Goal: Task Accomplishment & Management: Manage account settings

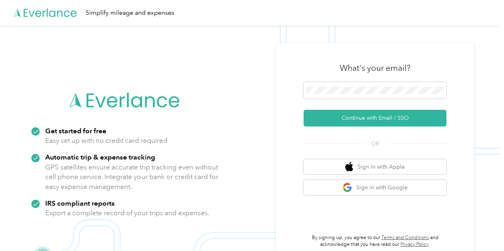
click at [415, 80] on div "What's your email?" at bounding box center [375, 68] width 143 height 28
click at [410, 94] on span at bounding box center [375, 90] width 143 height 17
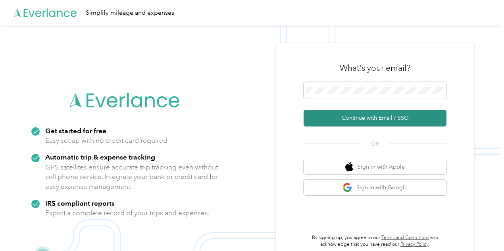
click at [401, 122] on button "Continue with Email / SSO" at bounding box center [375, 118] width 143 height 17
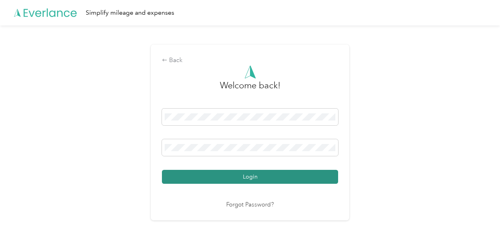
click at [242, 177] on button "Login" at bounding box center [250, 177] width 176 height 14
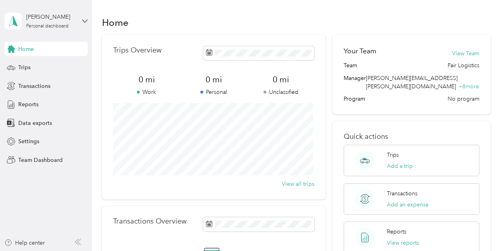
click at [306, 28] on div "Home" at bounding box center [296, 22] width 389 height 17
click at [48, 27] on div "Personal dashboard" at bounding box center [47, 26] width 42 height 5
click at [47, 62] on div "Team dashboard" at bounding box center [33, 65] width 42 height 8
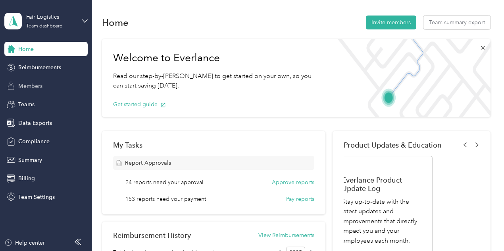
click at [66, 87] on div "Members" at bounding box center [45, 86] width 83 height 14
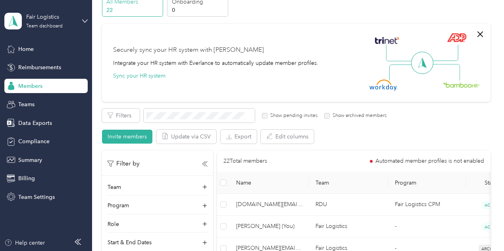
scroll to position [79, 0]
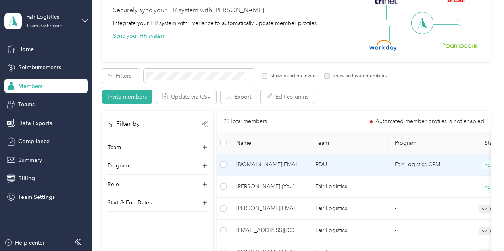
click at [299, 164] on span "[DOMAIN_NAME][EMAIL_ADDRESS][DOMAIN_NAME]" at bounding box center [269, 164] width 67 height 9
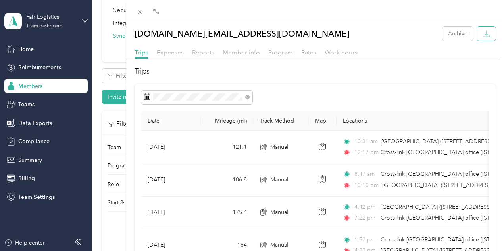
click at [486, 35] on button "button" at bounding box center [486, 34] width 19 height 14
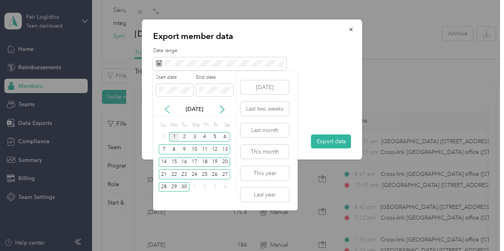
click at [168, 107] on icon at bounding box center [167, 109] width 4 height 7
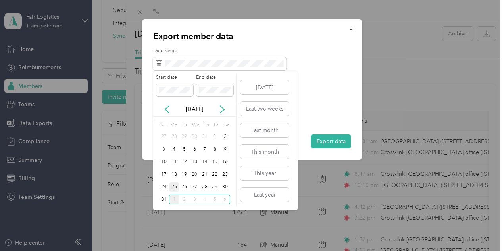
click at [175, 184] on div "25" at bounding box center [174, 187] width 10 height 10
click at [165, 199] on div "31" at bounding box center [164, 199] width 10 height 10
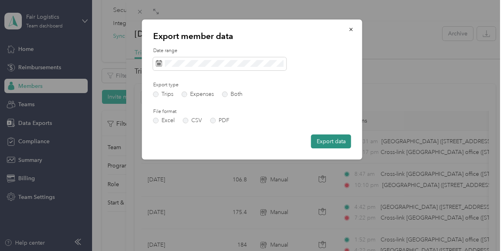
click at [321, 140] on button "Export data" at bounding box center [331, 141] width 40 height 14
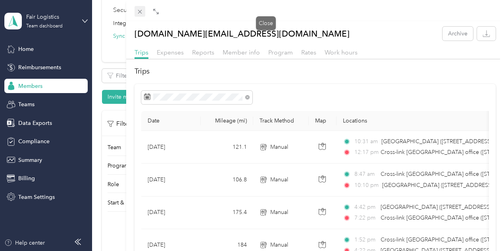
click at [143, 13] on icon at bounding box center [140, 11] width 7 height 7
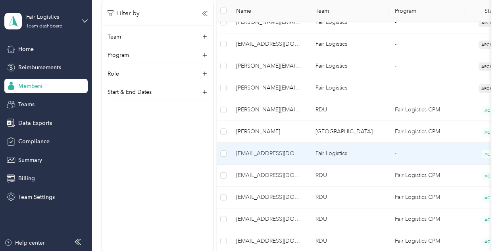
scroll to position [278, 0]
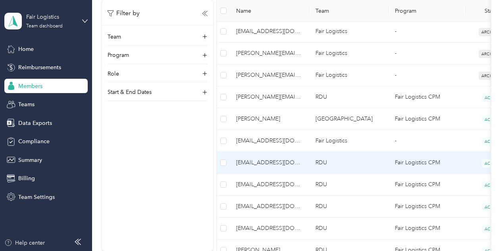
click at [285, 164] on span "[EMAIL_ADDRESS][DOMAIN_NAME]" at bounding box center [269, 162] width 67 height 9
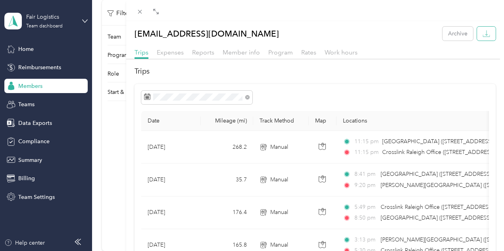
click at [483, 37] on icon "button" at bounding box center [487, 34] width 8 height 8
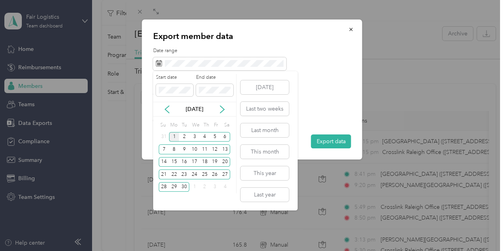
click at [171, 105] on div "[DATE]" at bounding box center [194, 109] width 83 height 8
click at [164, 108] on icon at bounding box center [167, 109] width 8 height 8
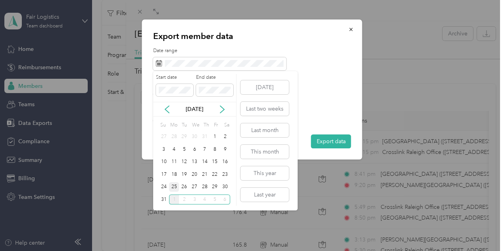
click at [177, 185] on div "25" at bounding box center [174, 187] width 10 height 10
click at [160, 200] on div "31" at bounding box center [164, 199] width 10 height 10
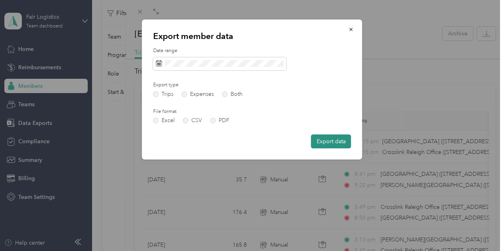
click at [325, 143] on button "Export data" at bounding box center [331, 141] width 40 height 14
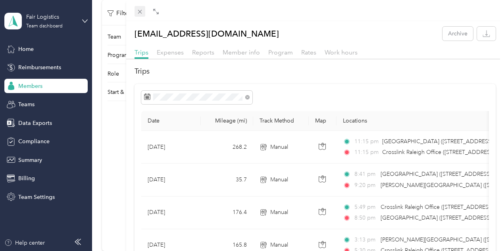
click at [143, 13] on icon at bounding box center [140, 11] width 7 height 7
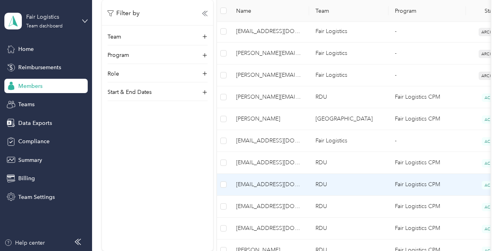
click at [276, 180] on span "[EMAIL_ADDRESS][DOMAIN_NAME]" at bounding box center [269, 184] width 67 height 9
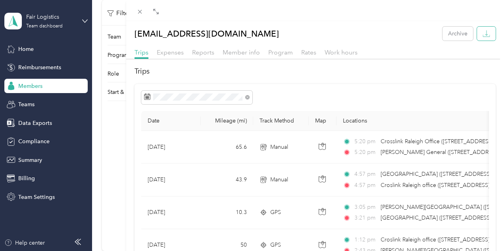
click at [485, 35] on button "button" at bounding box center [486, 34] width 19 height 14
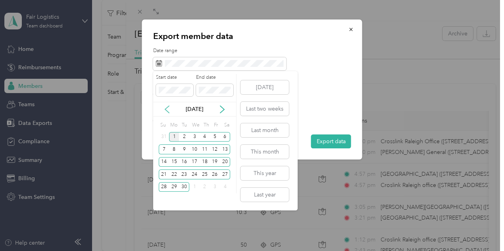
click at [169, 108] on icon at bounding box center [167, 109] width 8 height 8
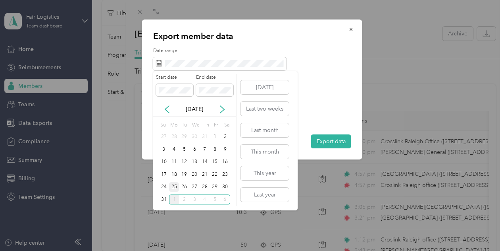
click at [173, 187] on div "25" at bounding box center [174, 187] width 10 height 10
click at [162, 201] on div "31" at bounding box center [164, 199] width 10 height 10
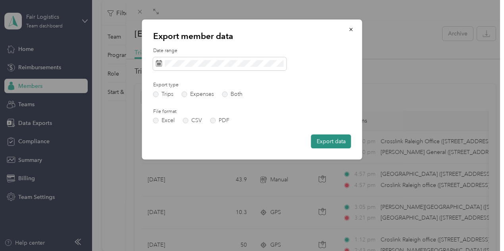
click at [337, 140] on button "Export data" at bounding box center [331, 141] width 40 height 14
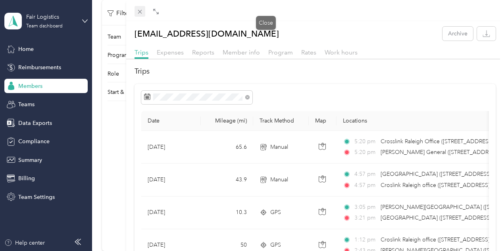
click at [143, 12] on icon at bounding box center [140, 11] width 7 height 7
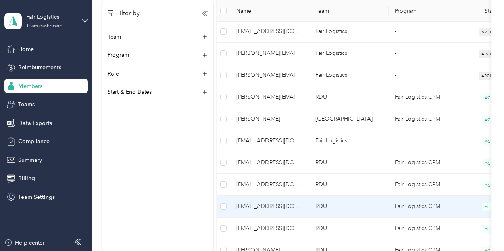
click at [268, 207] on span "[EMAIL_ADDRESS][DOMAIN_NAME]" at bounding box center [269, 206] width 67 height 9
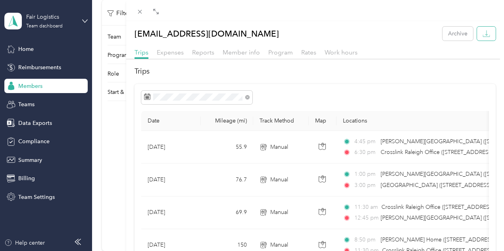
click at [477, 37] on button "button" at bounding box center [486, 34] width 19 height 14
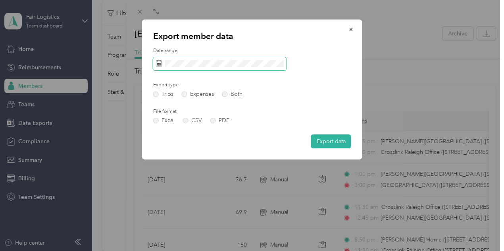
click at [212, 68] on span at bounding box center [219, 64] width 133 height 14
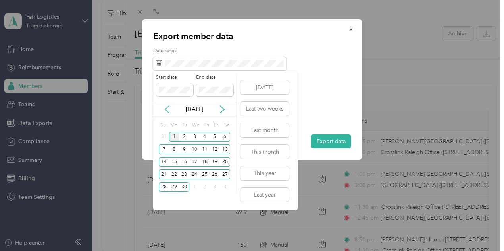
click at [166, 108] on icon at bounding box center [167, 109] width 4 height 7
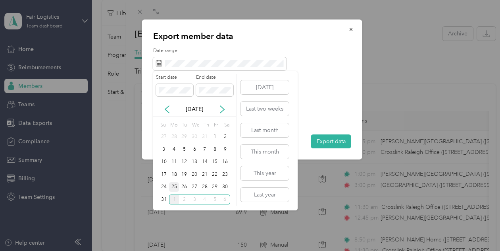
click at [176, 185] on div "25" at bounding box center [174, 187] width 10 height 10
click at [165, 197] on div "31" at bounding box center [164, 199] width 10 height 10
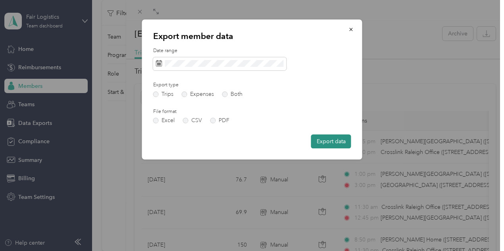
click at [338, 139] on button "Export data" at bounding box center [331, 141] width 40 height 14
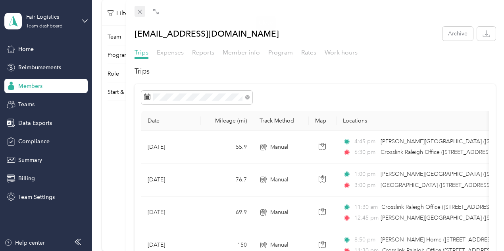
click at [143, 13] on icon at bounding box center [140, 11] width 7 height 7
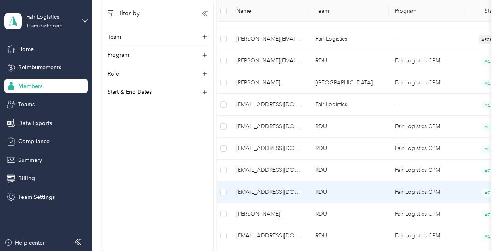
scroll to position [318, 0]
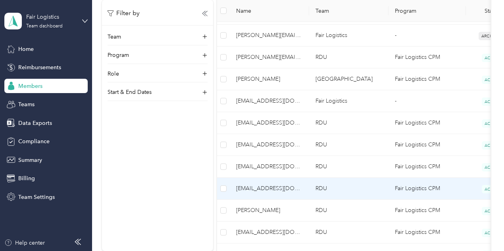
click at [278, 189] on span "[EMAIL_ADDRESS][DOMAIN_NAME]" at bounding box center [269, 188] width 67 height 9
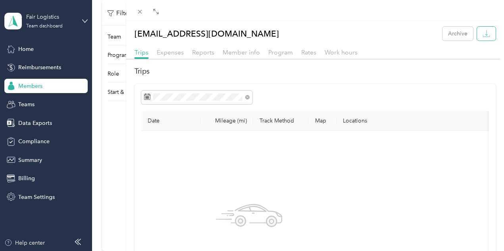
click at [478, 39] on button "button" at bounding box center [486, 34] width 19 height 14
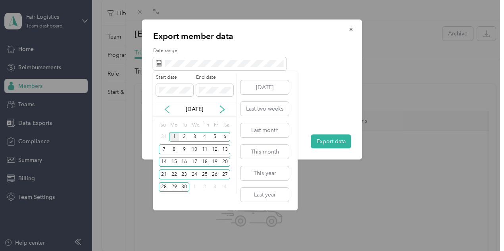
click at [166, 108] on icon at bounding box center [167, 109] width 4 height 7
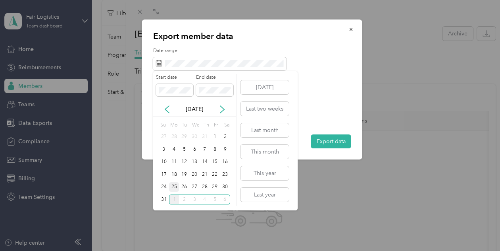
click at [176, 183] on div "25" at bounding box center [174, 187] width 10 height 10
click at [164, 198] on div "31" at bounding box center [164, 199] width 10 height 10
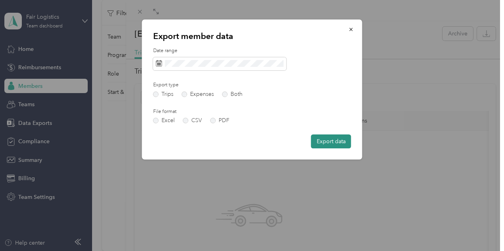
click at [335, 143] on button "Export data" at bounding box center [331, 141] width 40 height 14
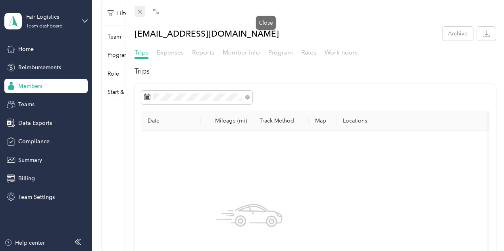
click at [143, 14] on icon at bounding box center [140, 11] width 7 height 7
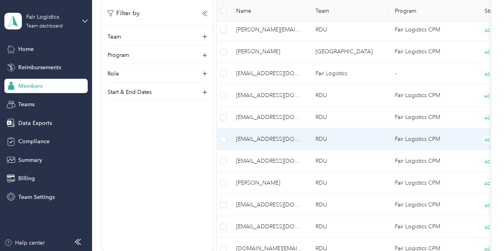
scroll to position [357, 0]
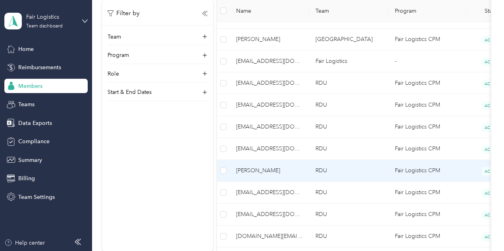
click at [273, 169] on span "[PERSON_NAME]" at bounding box center [269, 170] width 67 height 9
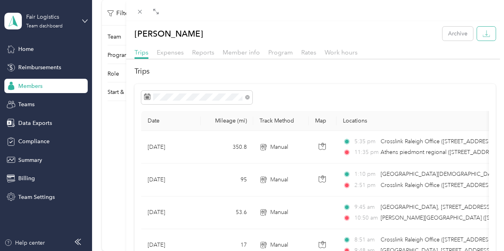
click at [488, 38] on button "button" at bounding box center [486, 34] width 19 height 14
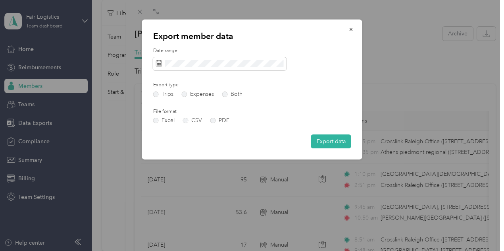
click at [204, 75] on div "Date range Export type Trips Expenses Both File format Excel CSV PDF Export data" at bounding box center [252, 97] width 198 height 101
click at [207, 68] on span at bounding box center [219, 64] width 133 height 14
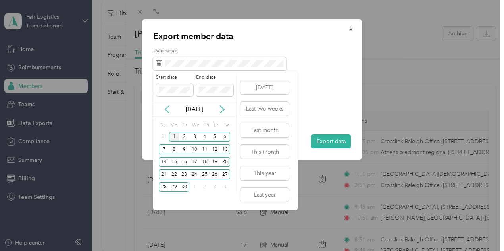
click at [171, 109] on icon at bounding box center [167, 109] width 8 height 8
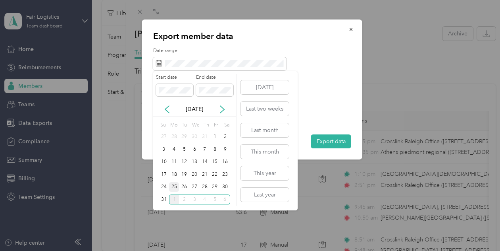
click at [175, 185] on div "25" at bounding box center [174, 187] width 10 height 10
click at [164, 200] on div "31" at bounding box center [164, 199] width 10 height 10
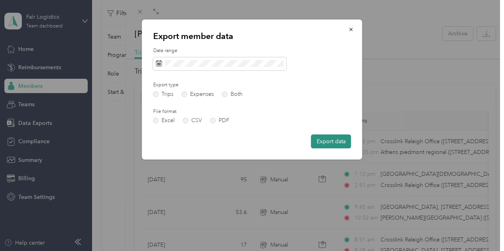
click at [336, 140] on button "Export data" at bounding box center [331, 141] width 40 height 14
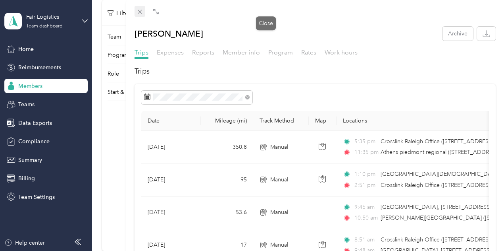
click at [143, 11] on icon at bounding box center [140, 11] width 7 height 7
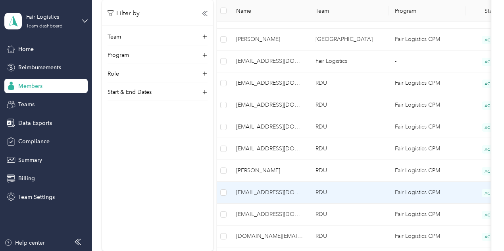
click at [280, 189] on span "[EMAIL_ADDRESS][DOMAIN_NAME]" at bounding box center [269, 192] width 67 height 9
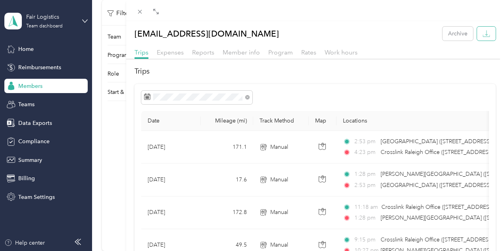
click at [483, 39] on button "button" at bounding box center [486, 34] width 19 height 14
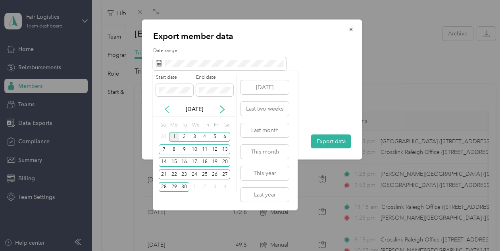
click at [168, 108] on icon at bounding box center [167, 109] width 8 height 8
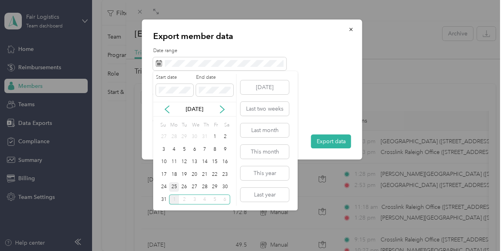
click at [177, 188] on div "25" at bounding box center [174, 187] width 10 height 10
click at [163, 198] on div "31" at bounding box center [164, 199] width 10 height 10
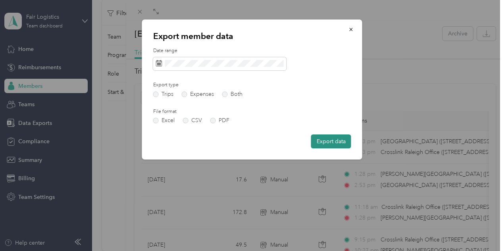
click at [330, 142] on button "Export data" at bounding box center [331, 141] width 40 height 14
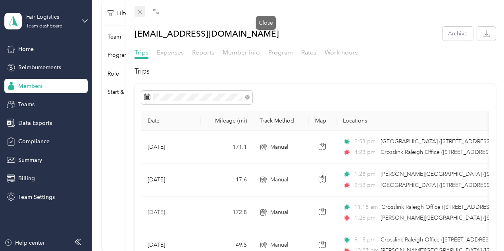
click at [143, 10] on icon at bounding box center [140, 11] width 7 height 7
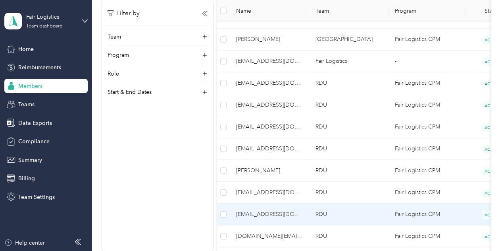
click at [269, 212] on span "[EMAIL_ADDRESS][DOMAIN_NAME]" at bounding box center [269, 214] width 67 height 9
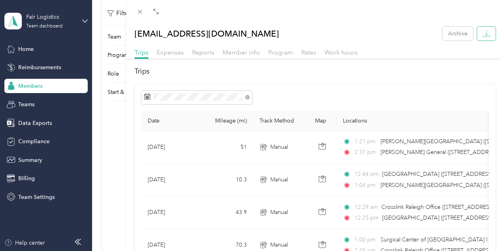
click at [486, 37] on button "button" at bounding box center [486, 34] width 19 height 14
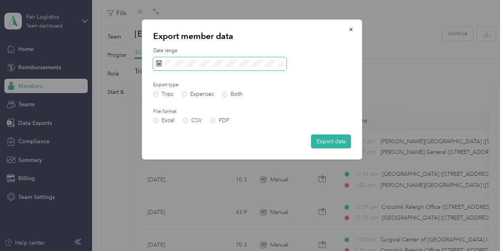
click at [280, 59] on span at bounding box center [219, 64] width 133 height 14
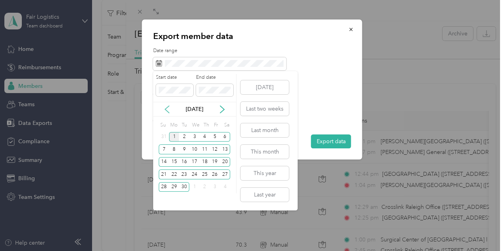
click at [167, 108] on icon at bounding box center [167, 109] width 8 height 8
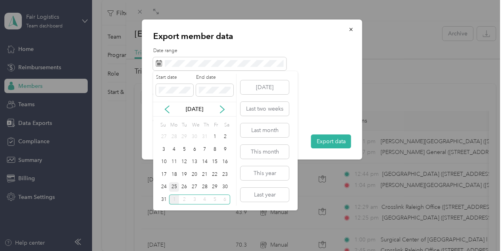
click at [174, 188] on div "25" at bounding box center [174, 187] width 10 height 10
click at [164, 199] on div "31" at bounding box center [164, 199] width 10 height 10
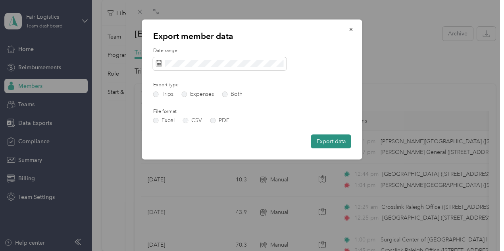
click at [327, 143] on button "Export data" at bounding box center [331, 141] width 40 height 14
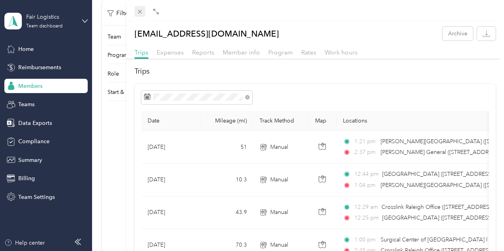
click at [143, 14] on icon at bounding box center [140, 11] width 7 height 7
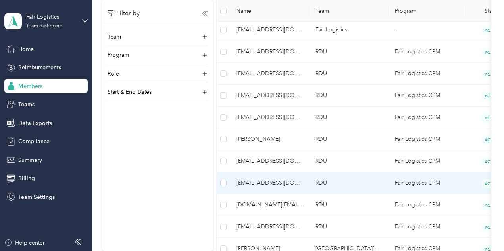
scroll to position [437, 0]
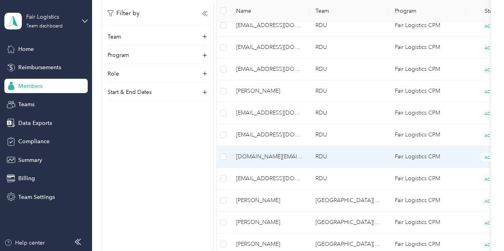
click at [278, 152] on span "[DOMAIN_NAME][EMAIL_ADDRESS][DOMAIN_NAME]" at bounding box center [269, 156] width 67 height 9
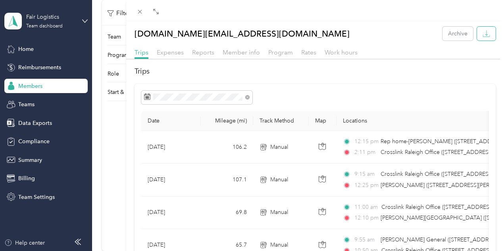
click at [483, 35] on icon "button" at bounding box center [487, 34] width 8 height 8
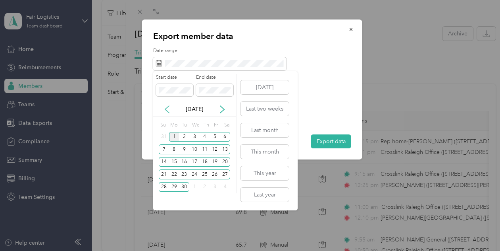
click at [167, 107] on icon at bounding box center [167, 109] width 4 height 7
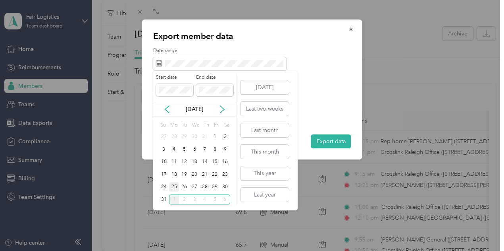
click at [176, 185] on div "25" at bounding box center [174, 187] width 10 height 10
click at [162, 200] on div "31" at bounding box center [164, 199] width 10 height 10
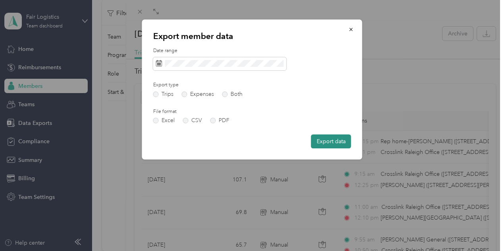
click at [324, 141] on button "Export data" at bounding box center [331, 141] width 40 height 14
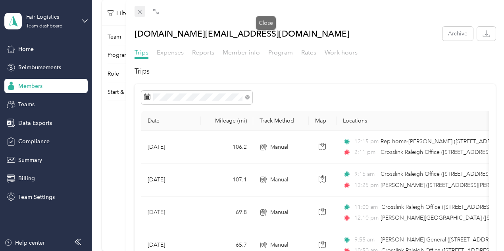
click at [143, 11] on icon at bounding box center [140, 11] width 7 height 7
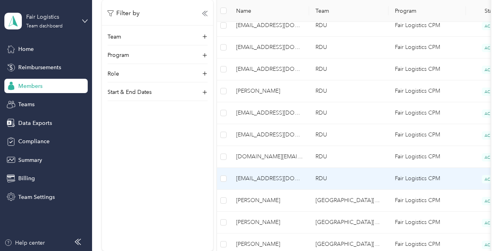
click at [278, 176] on span "[EMAIL_ADDRESS][DOMAIN_NAME]" at bounding box center [269, 178] width 67 height 9
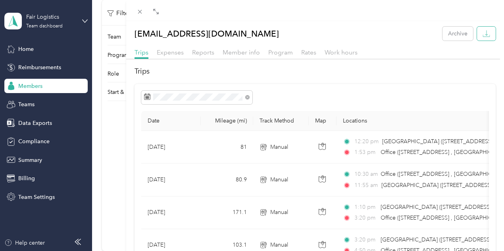
click at [484, 32] on icon "button" at bounding box center [487, 34] width 8 height 8
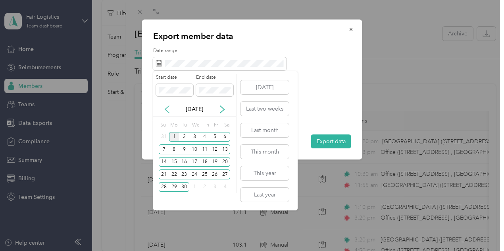
click at [166, 109] on icon at bounding box center [167, 109] width 8 height 8
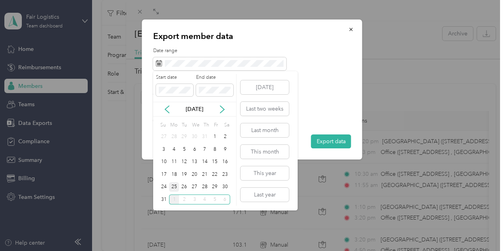
click at [174, 187] on div "25" at bounding box center [174, 187] width 10 height 10
click at [163, 201] on div "31" at bounding box center [164, 199] width 10 height 10
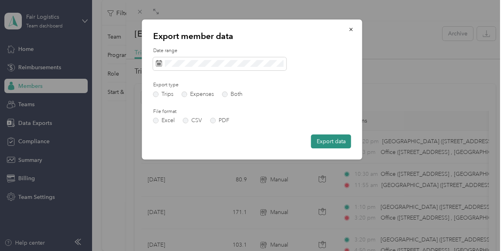
click at [322, 142] on button "Export data" at bounding box center [331, 141] width 40 height 14
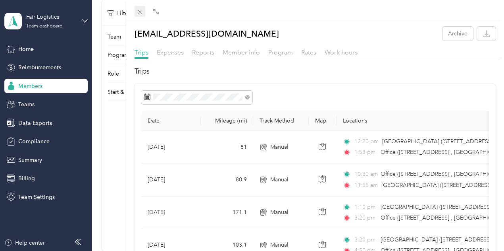
click at [143, 10] on icon at bounding box center [140, 11] width 7 height 7
